Goal: Complete application form: Complete application form

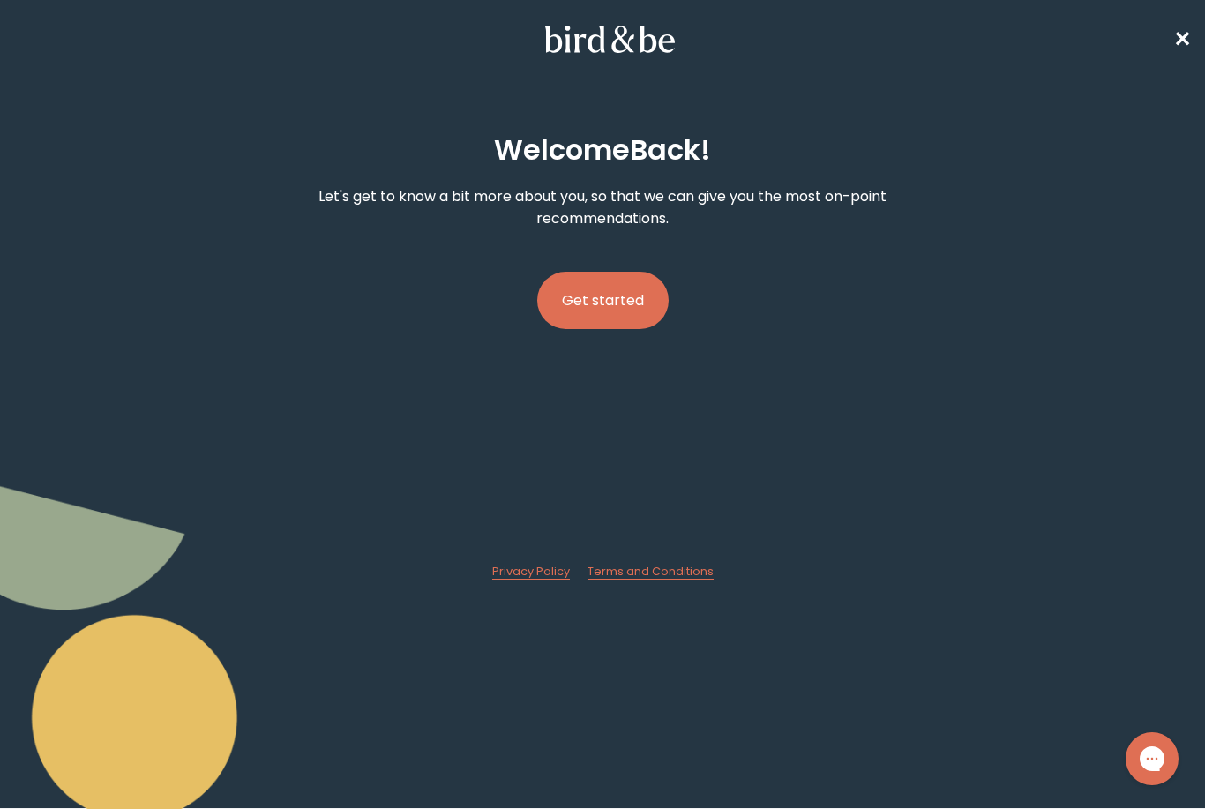
click at [614, 297] on button "Get started" at bounding box center [602, 300] width 131 height 57
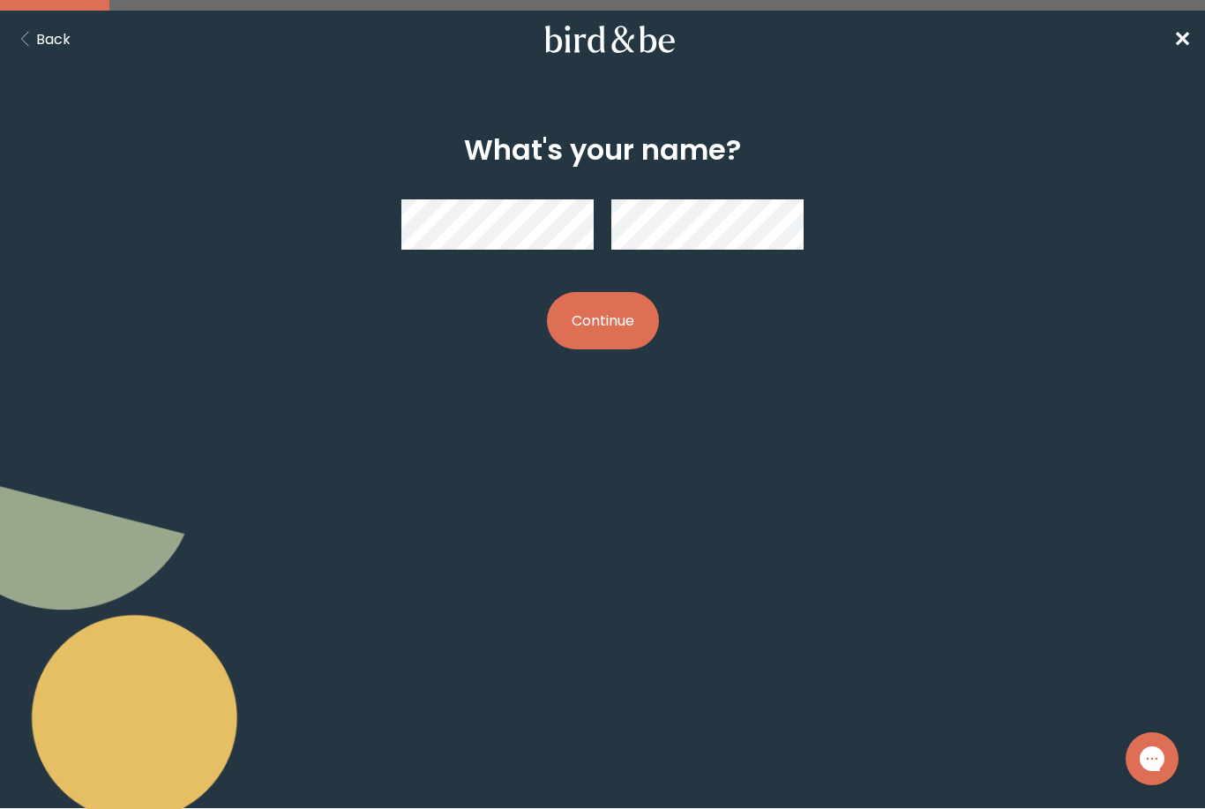
click at [610, 325] on button "Continue" at bounding box center [603, 320] width 112 height 57
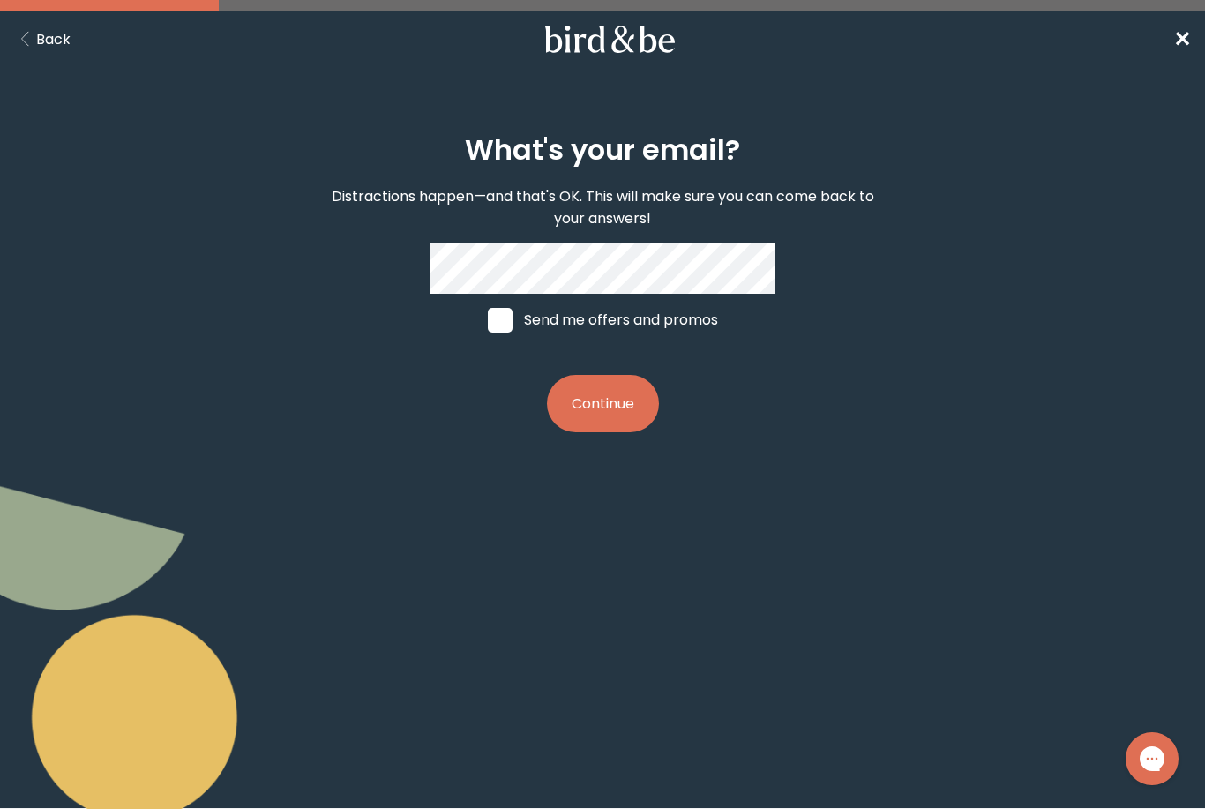
click at [502, 325] on span at bounding box center [500, 320] width 25 height 25
click at [488, 320] on input "Send me offers and promos" at bounding box center [487, 319] width 1 height 1
checkbox input "true"
click at [565, 401] on button "Continue" at bounding box center [603, 403] width 112 height 57
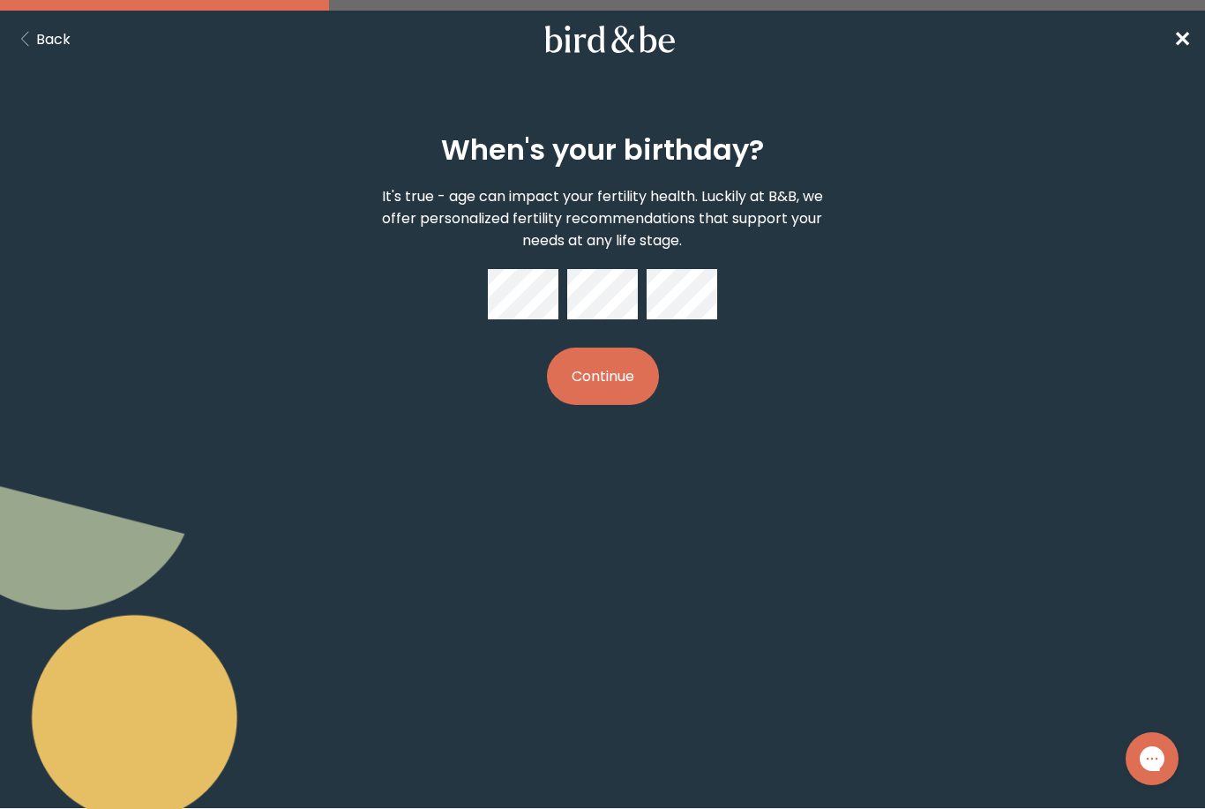
click at [647, 381] on button "Continue" at bounding box center [603, 376] width 112 height 57
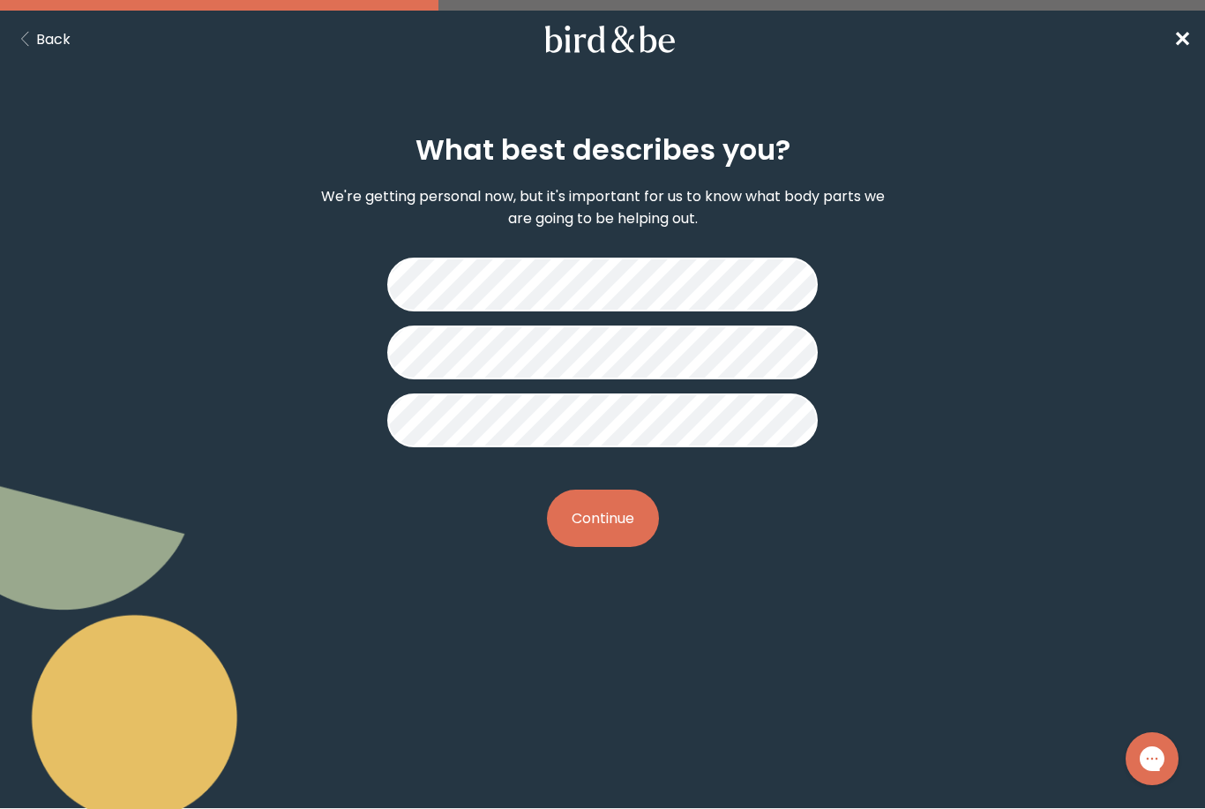
click at [598, 513] on button "Continue" at bounding box center [603, 518] width 112 height 57
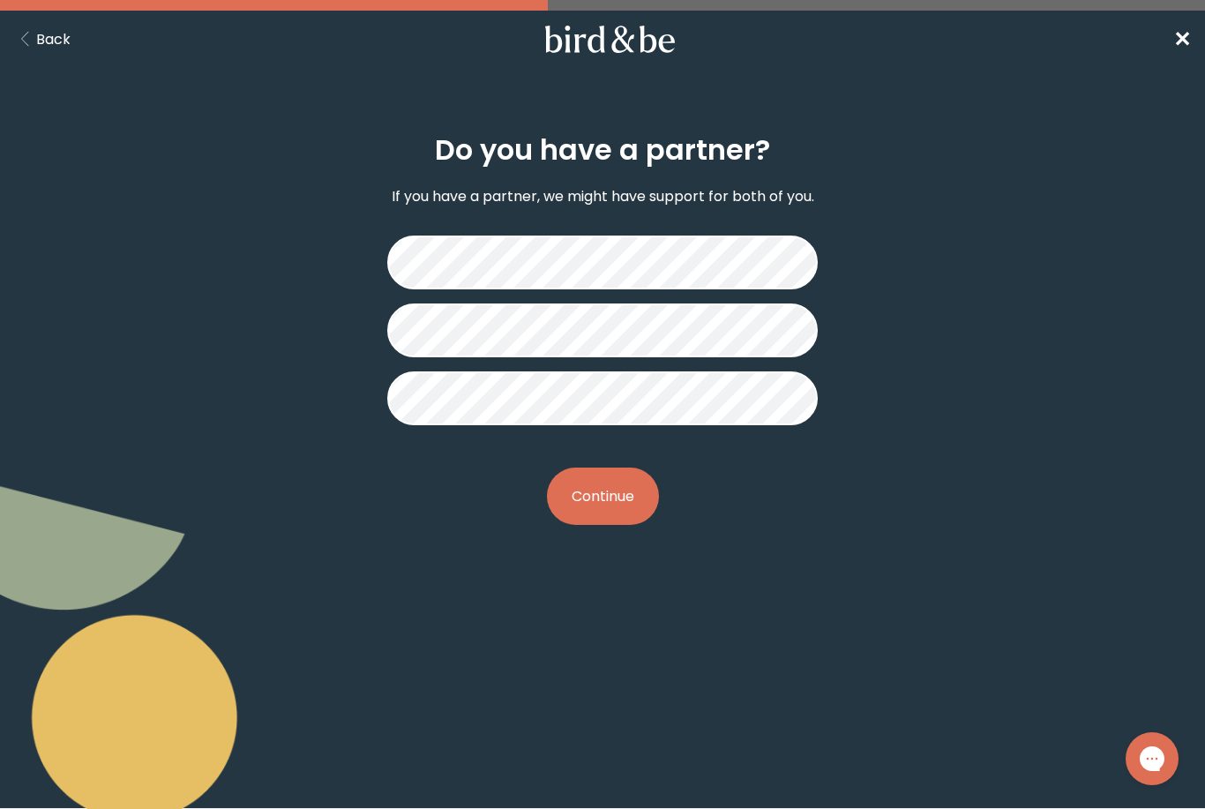
click at [605, 507] on button "Continue" at bounding box center [603, 496] width 112 height 57
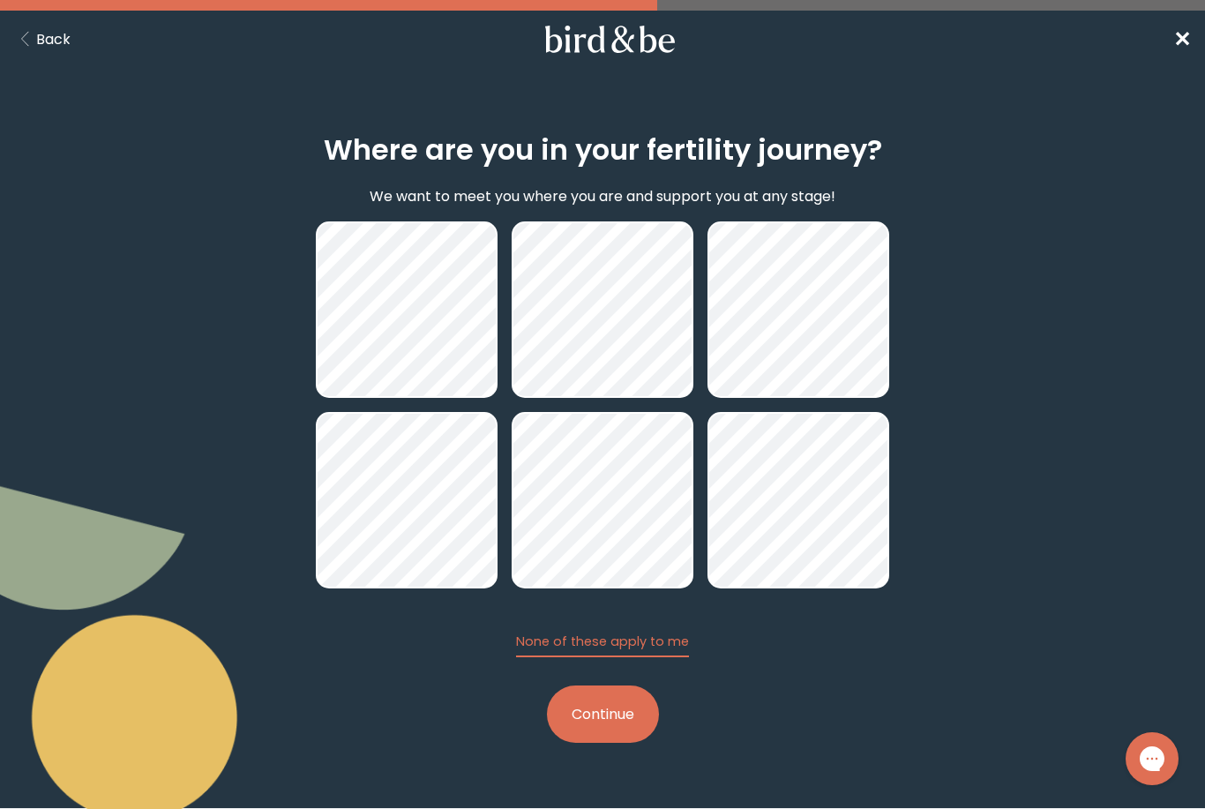
click at [587, 710] on button "Continue" at bounding box center [603, 713] width 112 height 57
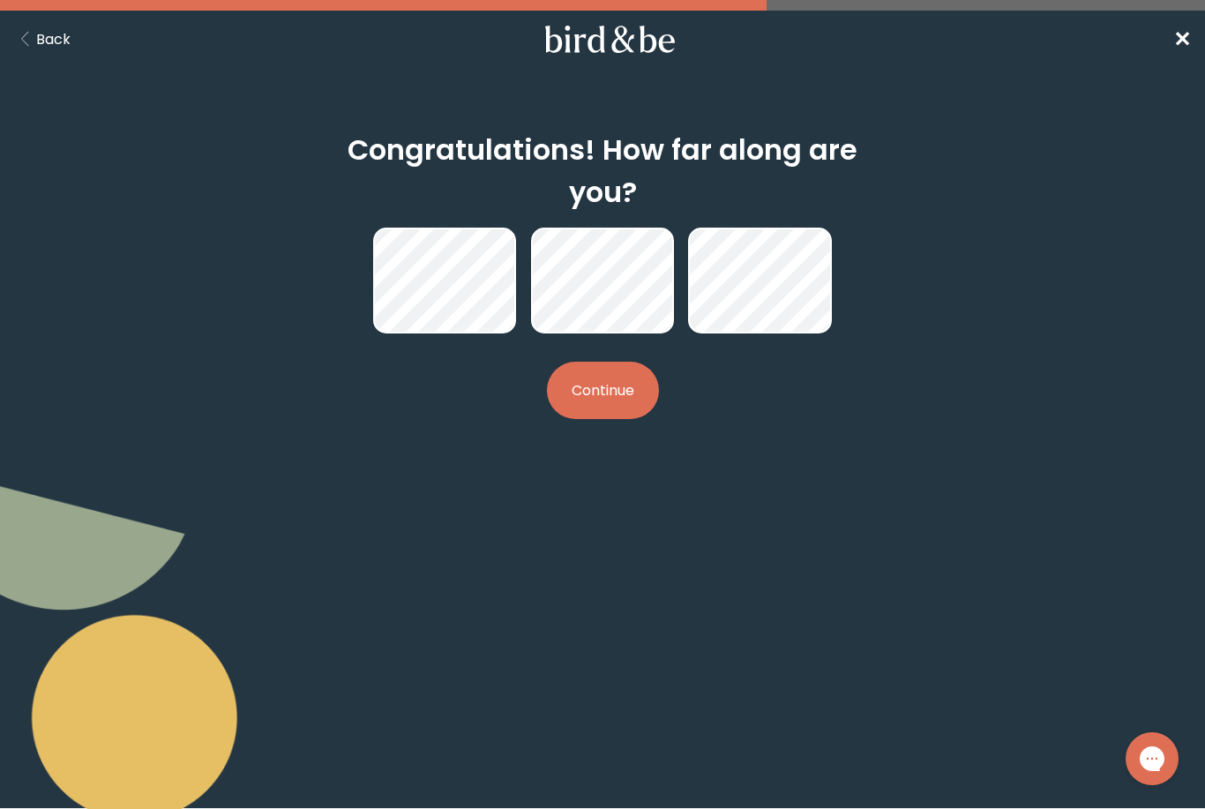
click at [588, 399] on button "Continue" at bounding box center [603, 390] width 112 height 57
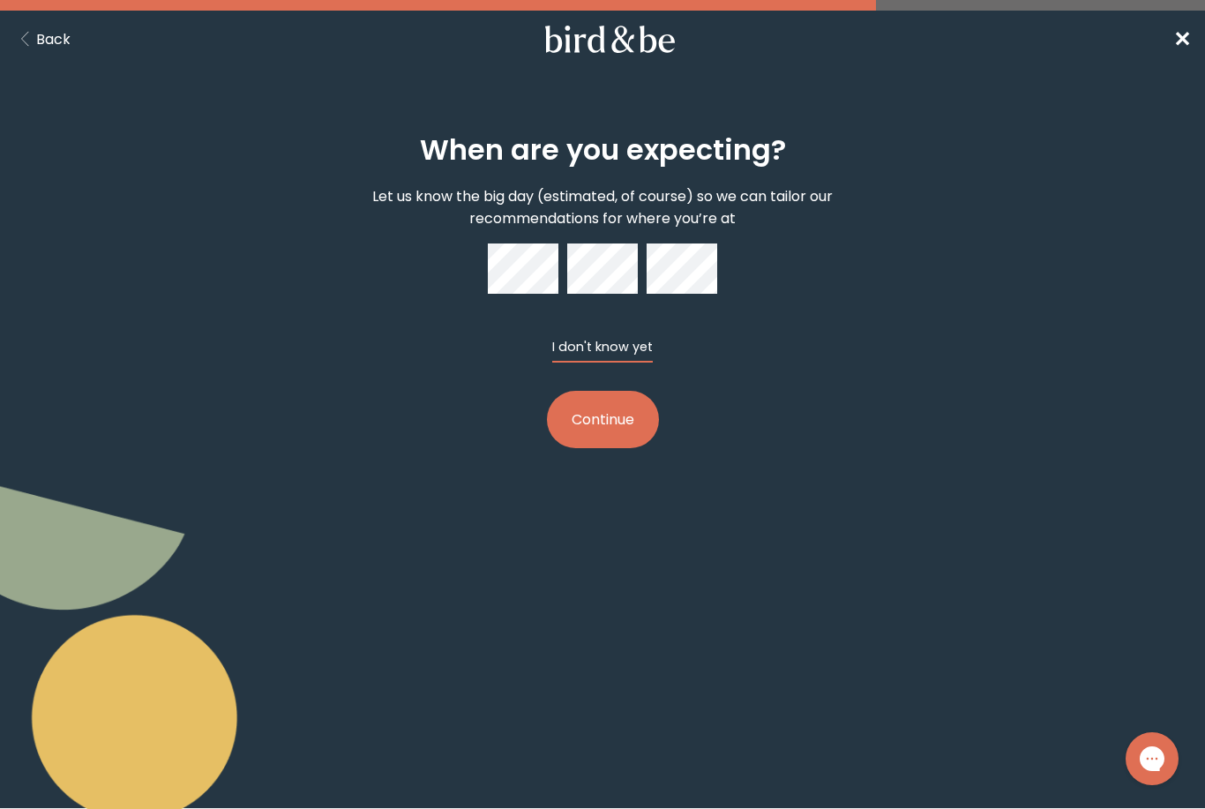
click at [598, 356] on button "I don't know yet" at bounding box center [602, 350] width 101 height 25
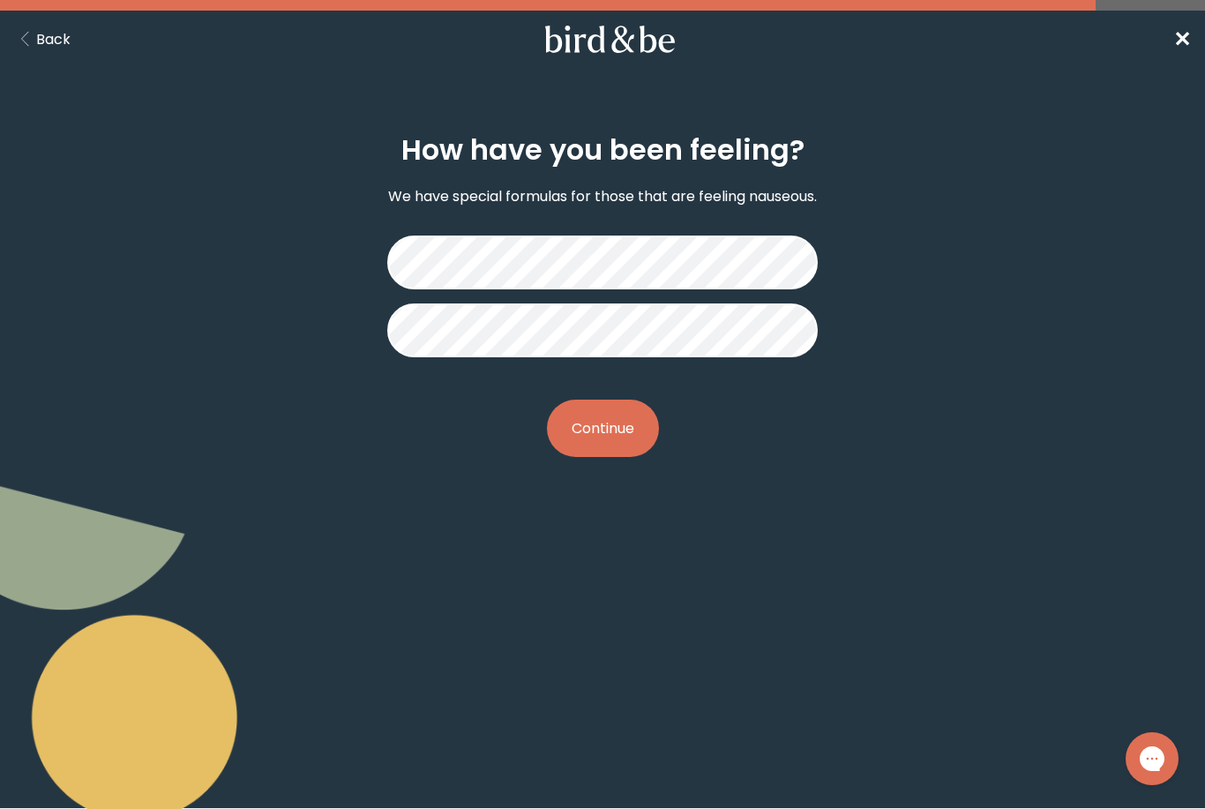
click at [601, 435] on button "Continue" at bounding box center [603, 428] width 112 height 57
click at [614, 425] on button "Continue" at bounding box center [603, 428] width 112 height 57
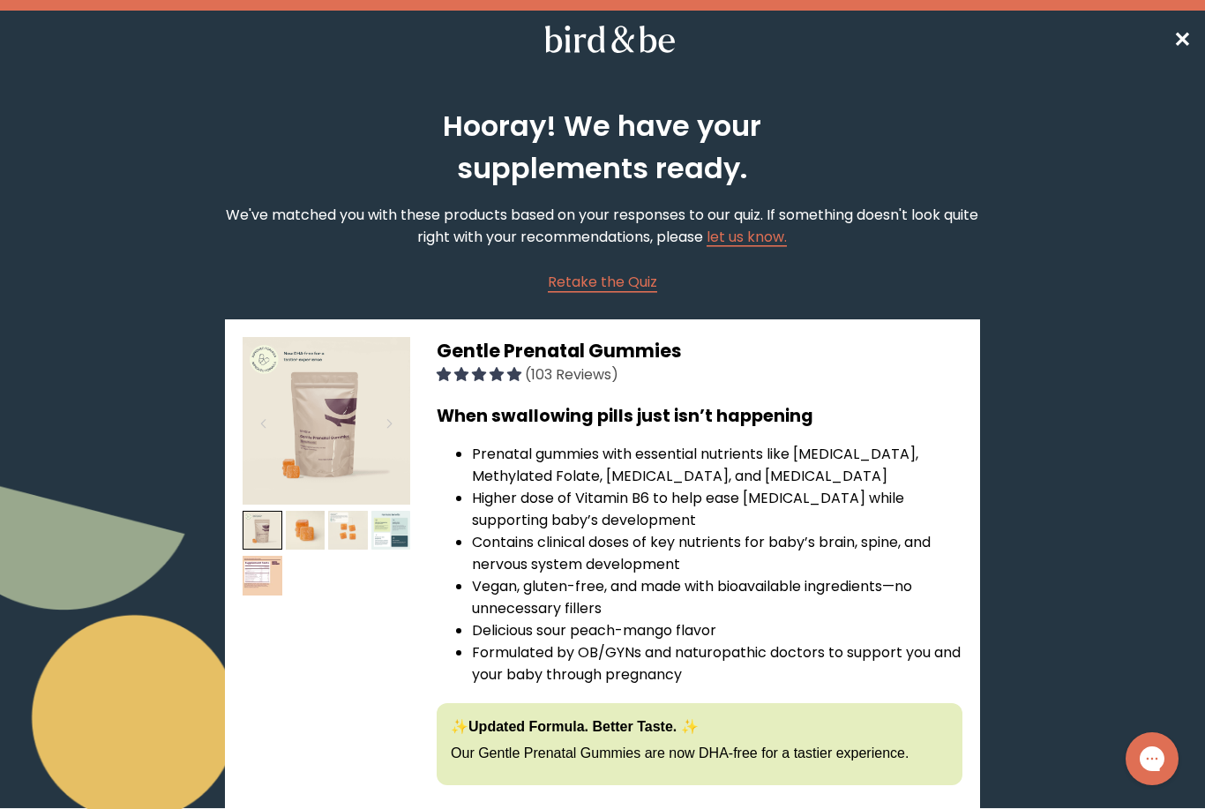
click at [1179, 27] on span "✕" at bounding box center [1182, 39] width 18 height 29
